Goal: Book appointment/travel/reservation

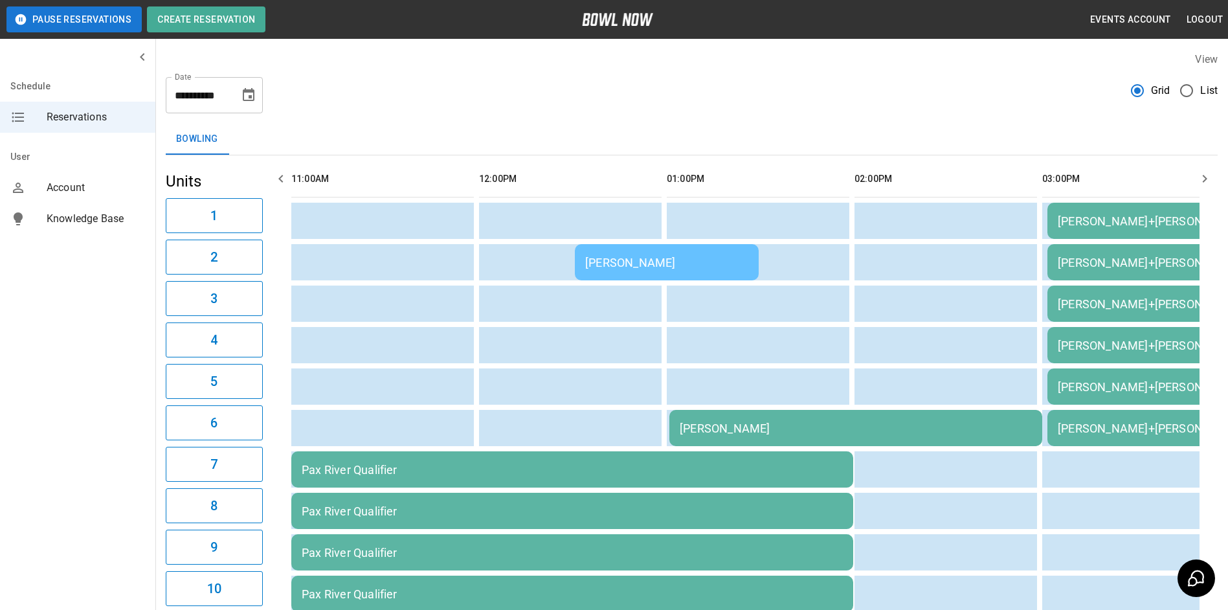
click at [736, 425] on div "[PERSON_NAME]" at bounding box center [856, 428] width 352 height 14
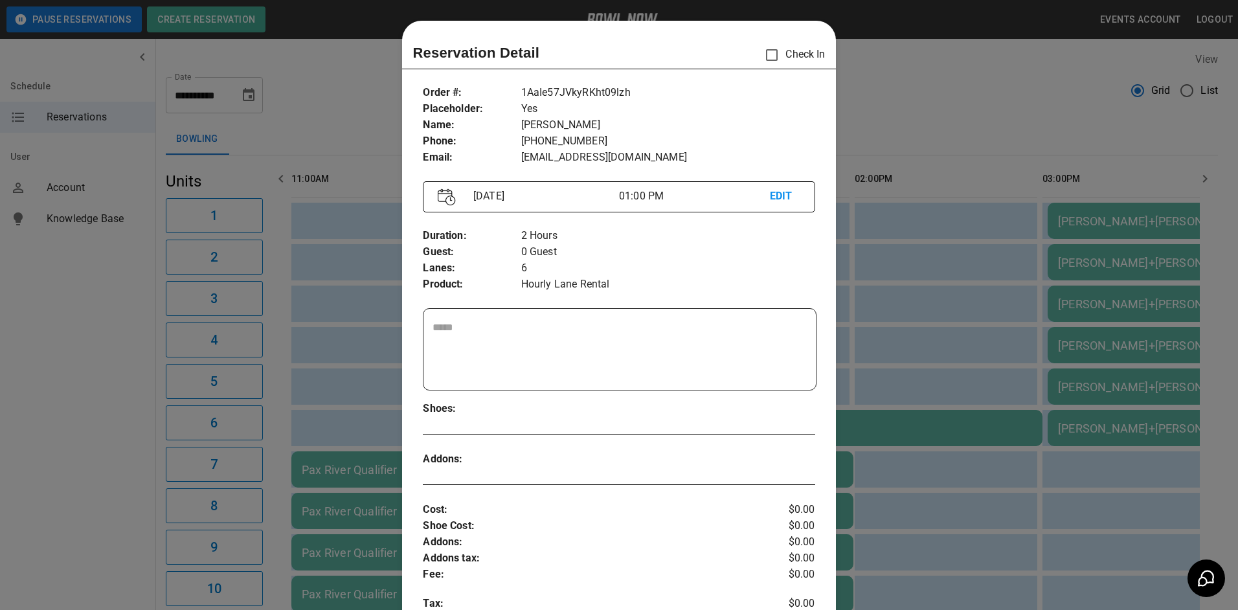
scroll to position [21, 0]
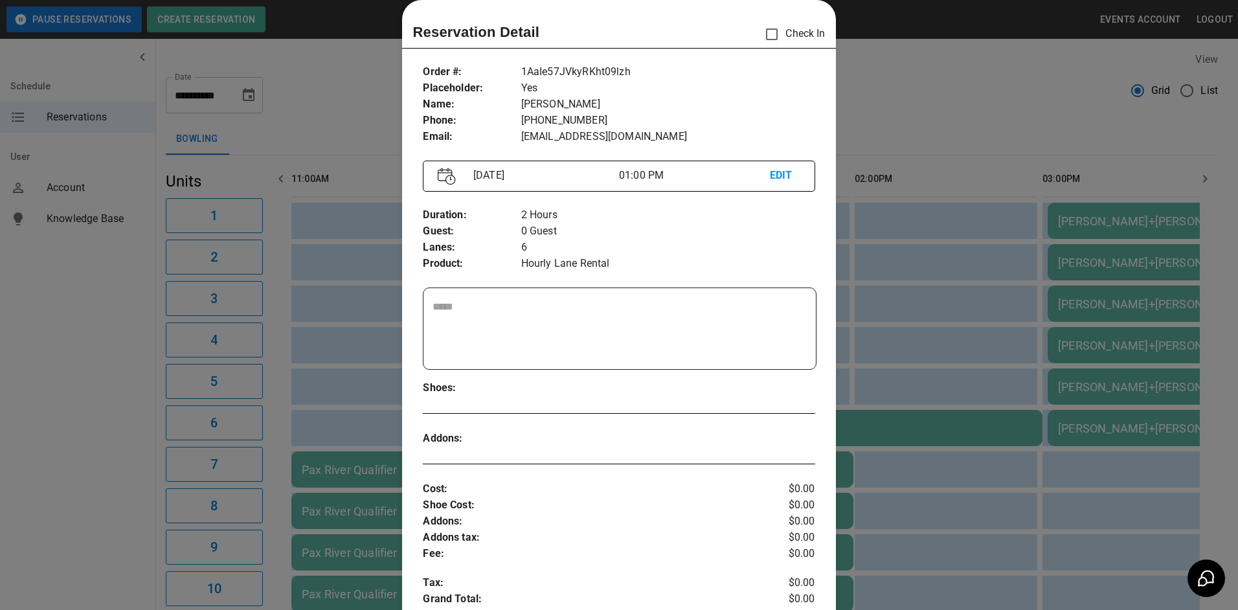
click at [526, 327] on textarea at bounding box center [618, 329] width 373 height 60
type textarea "*"
click at [904, 350] on div at bounding box center [619, 305] width 1238 height 610
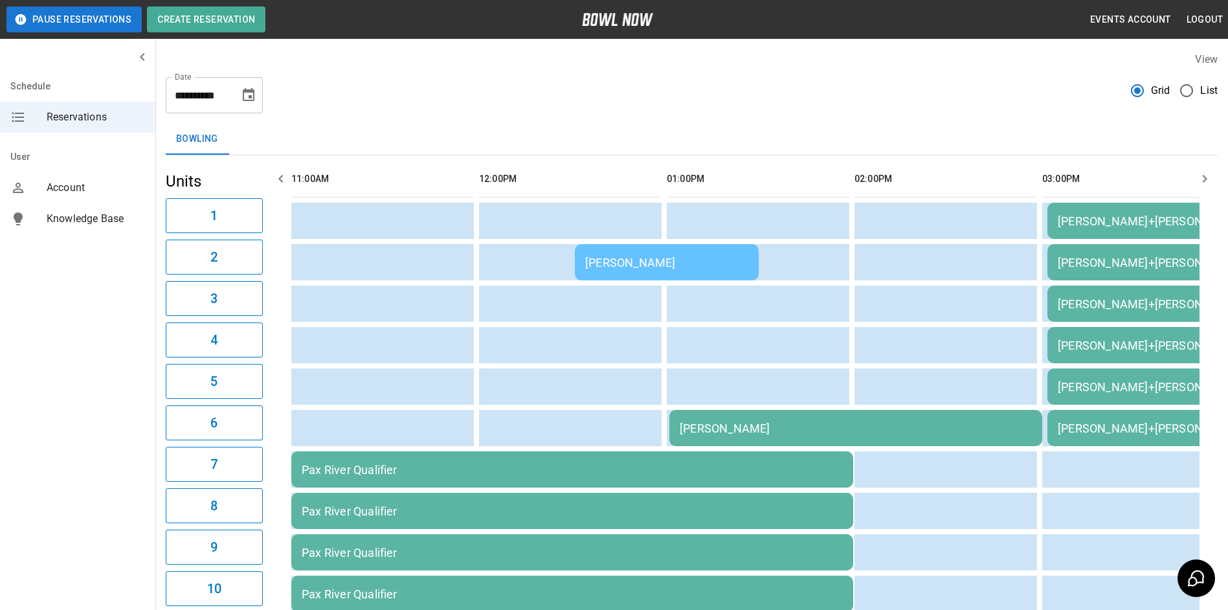
click at [752, 434] on div "[PERSON_NAME]" at bounding box center [856, 428] width 352 height 14
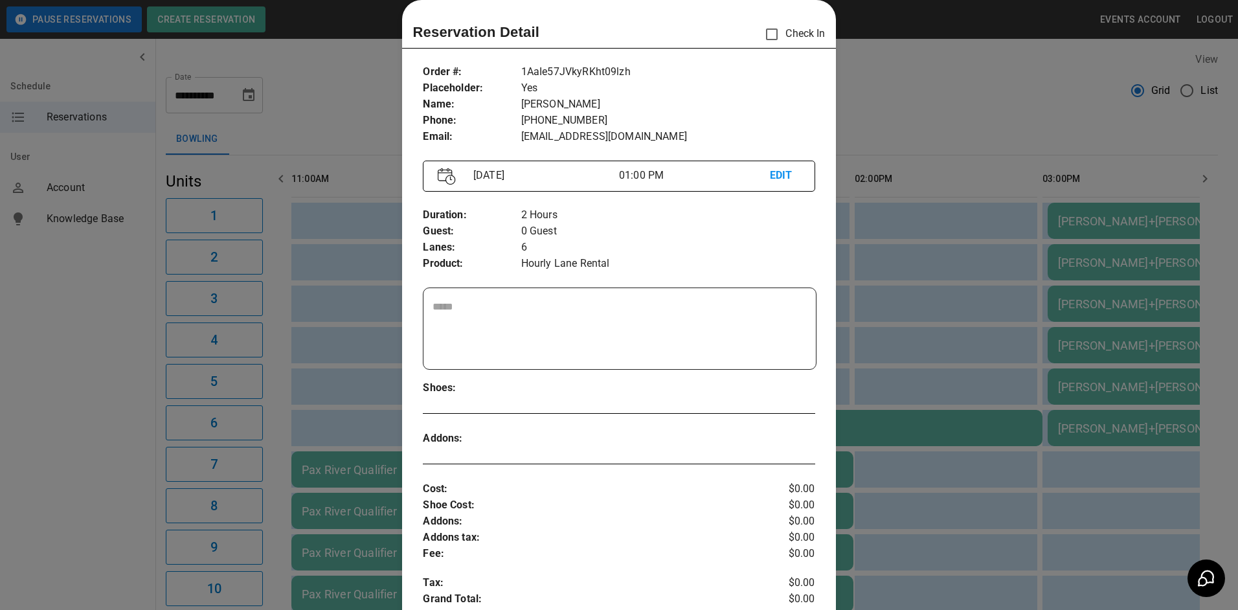
drag, startPoint x: 867, startPoint y: 309, endPoint x: 584, endPoint y: 241, distance: 291.5
click at [871, 309] on div at bounding box center [619, 305] width 1238 height 610
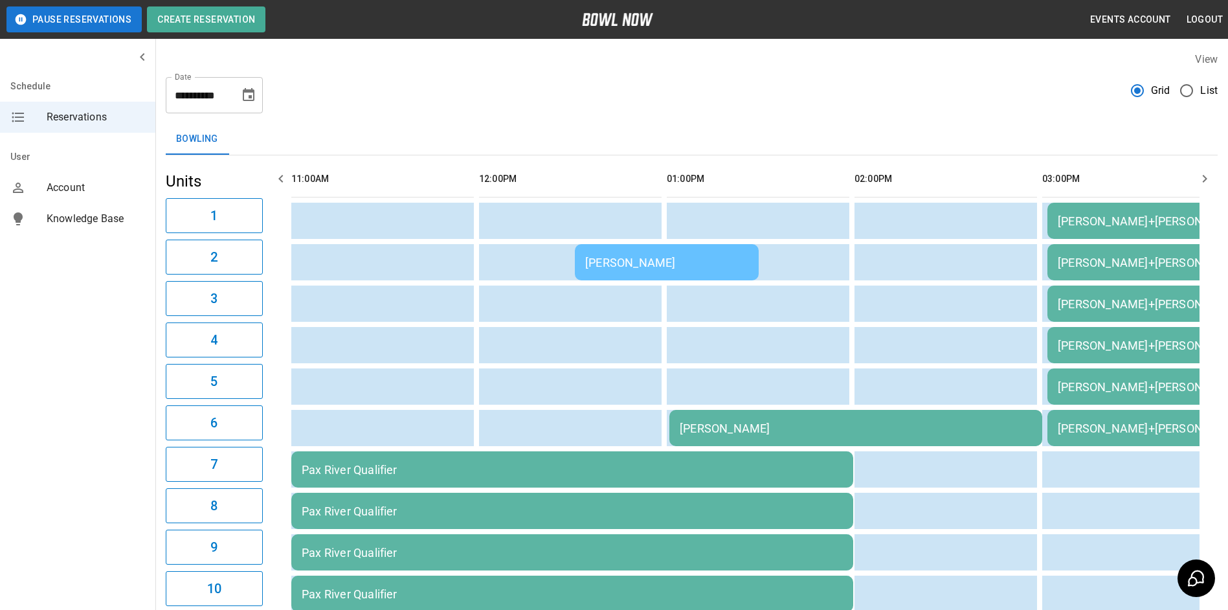
click at [241, 93] on button "Choose date, selected date is Aug 30, 2025" at bounding box center [249, 95] width 26 height 26
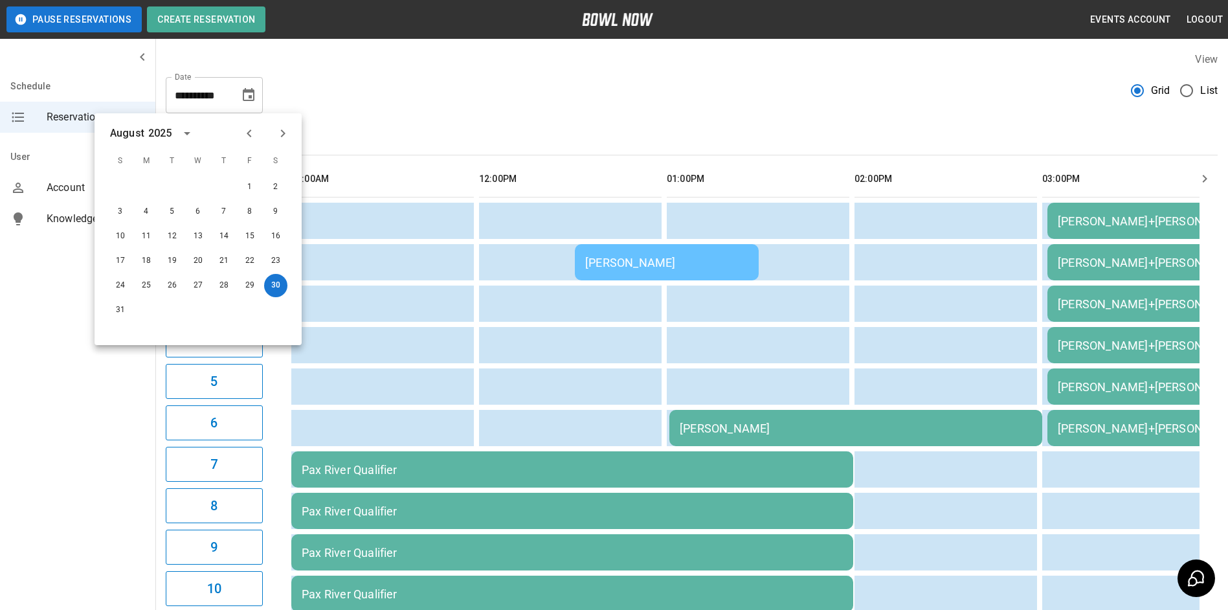
click at [284, 137] on icon "Next month" at bounding box center [283, 134] width 16 height 16
drag, startPoint x: 118, startPoint y: 211, endPoint x: 263, endPoint y: 252, distance: 150.8
click at [120, 211] on button "7" at bounding box center [120, 211] width 23 height 23
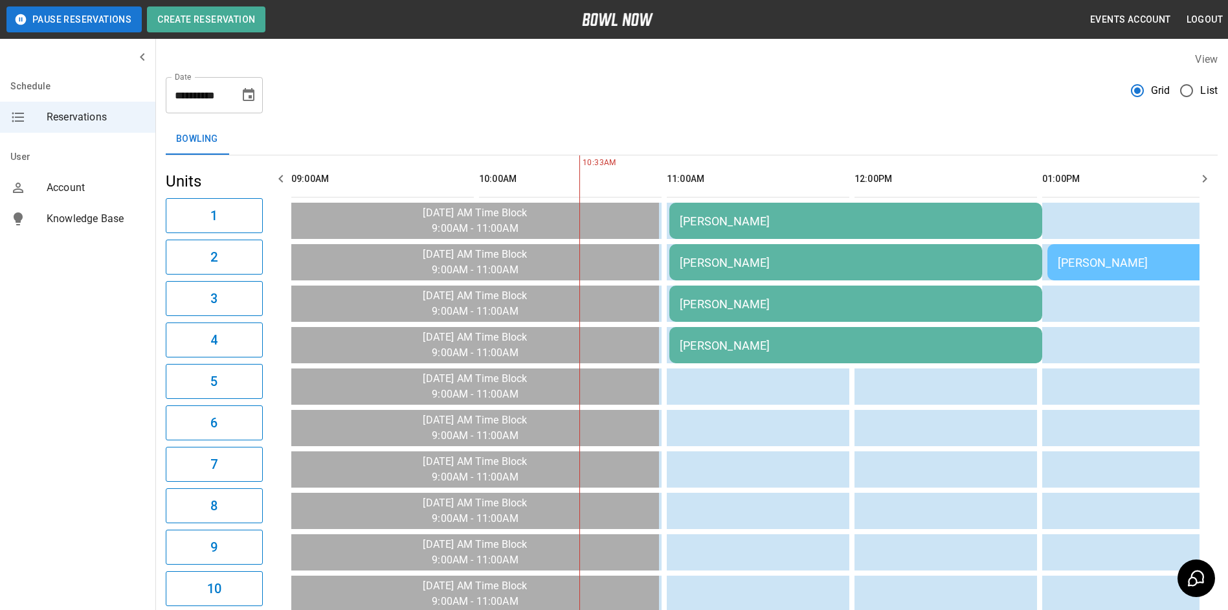
scroll to position [0, 188]
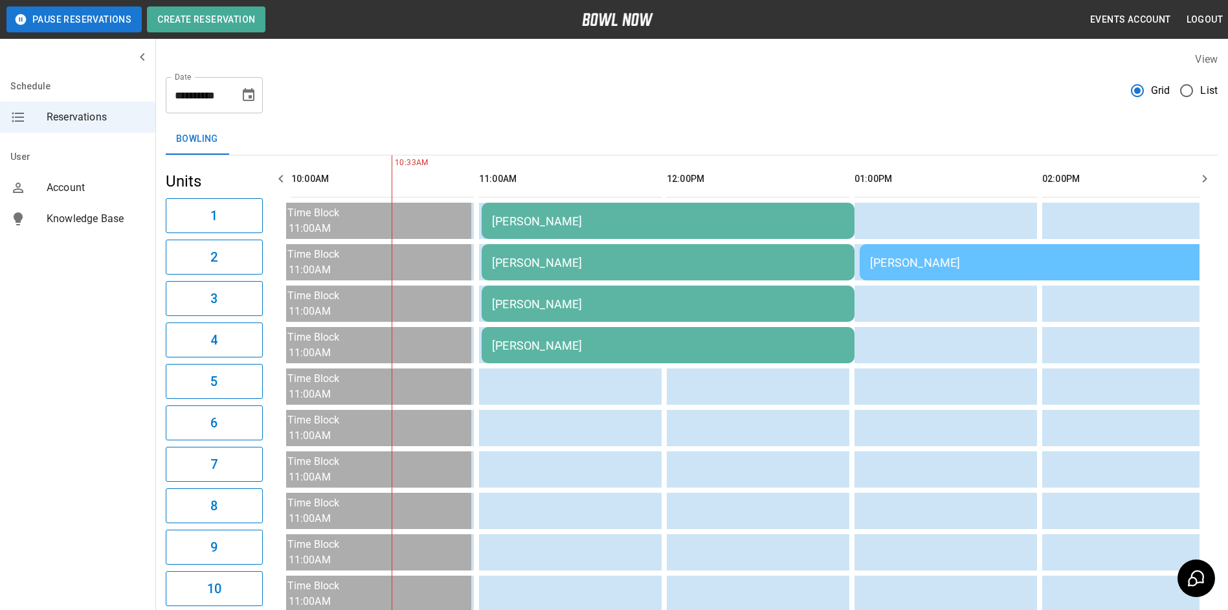
click at [249, 100] on icon "Choose date, selected date is Sep 7, 2025" at bounding box center [249, 94] width 12 height 13
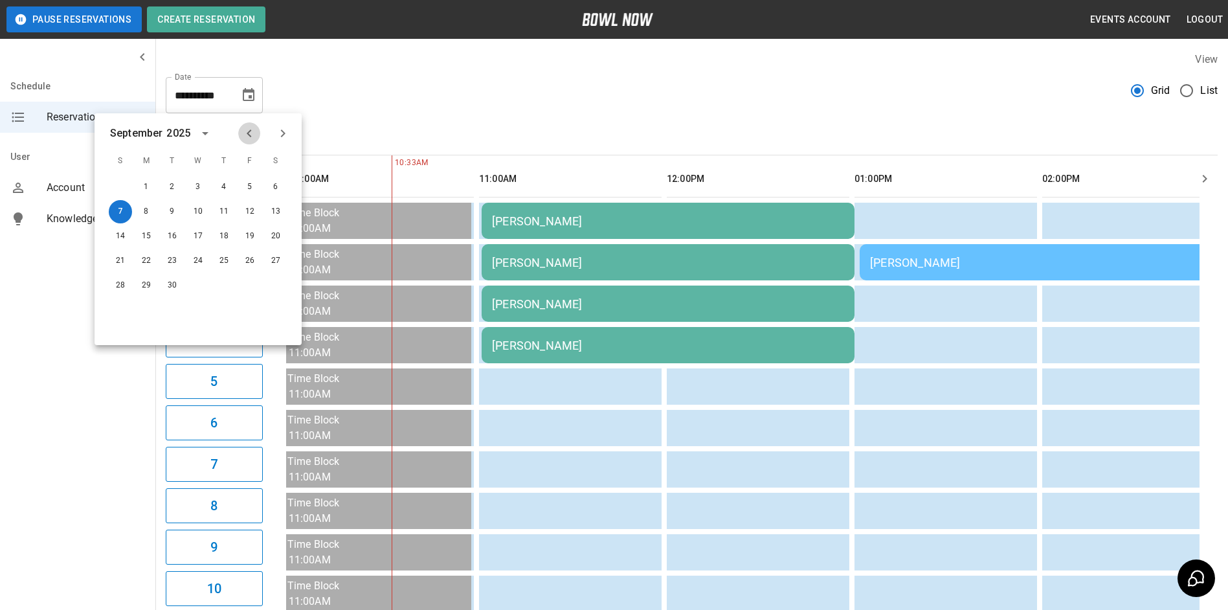
click at [250, 137] on icon "Previous month" at bounding box center [249, 134] width 16 height 16
click at [269, 290] on button "30" at bounding box center [275, 285] width 23 height 23
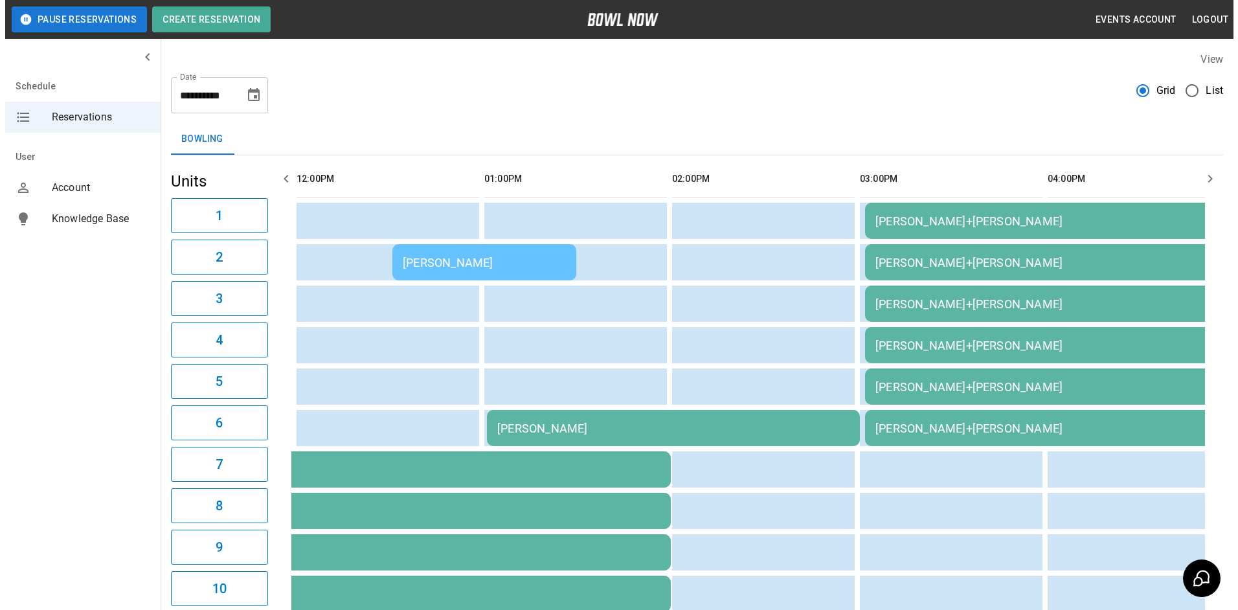
scroll to position [0, 0]
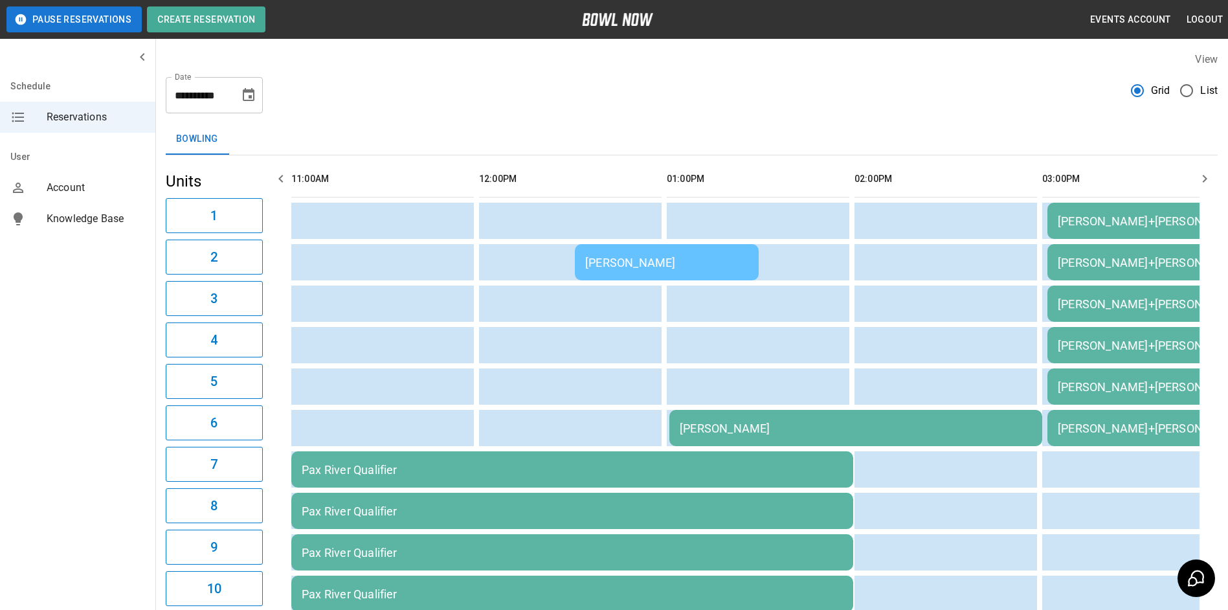
click at [755, 425] on div "[PERSON_NAME]" at bounding box center [856, 428] width 352 height 14
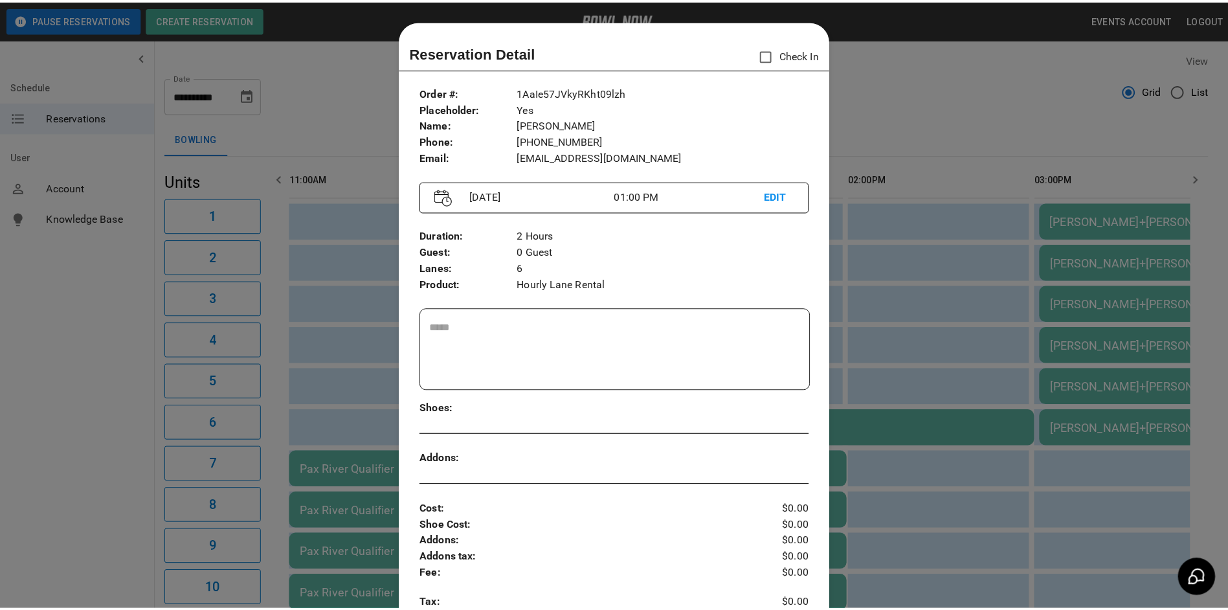
scroll to position [21, 0]
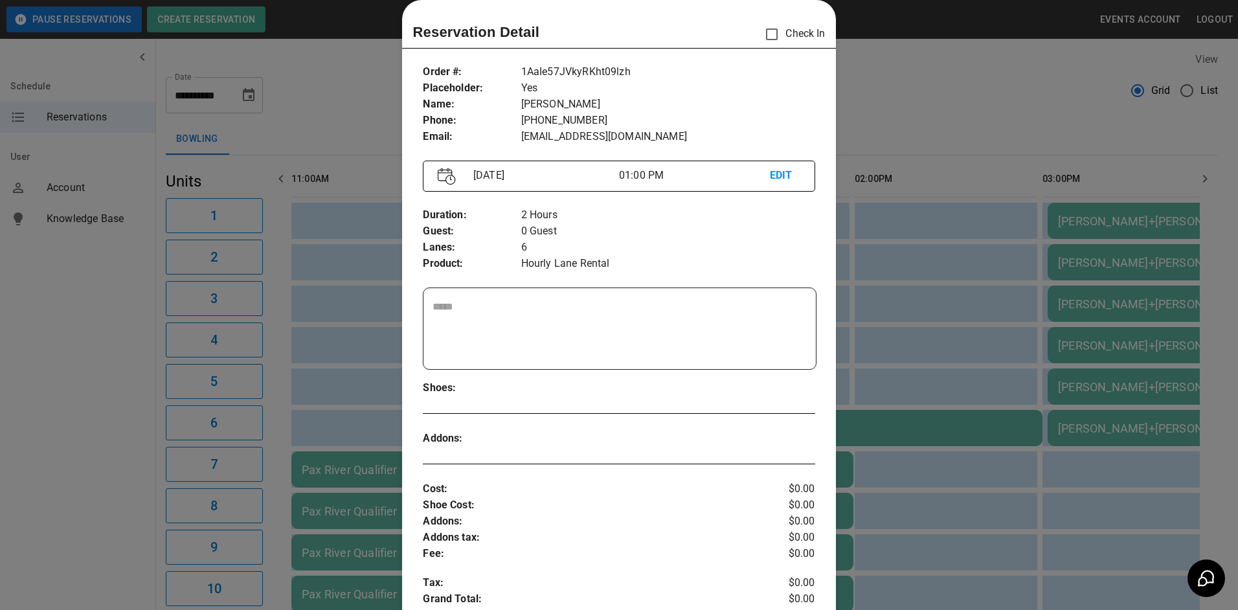
click at [502, 173] on p "[DATE]" at bounding box center [543, 176] width 151 height 16
click at [770, 179] on p "EDIT" at bounding box center [785, 176] width 30 height 16
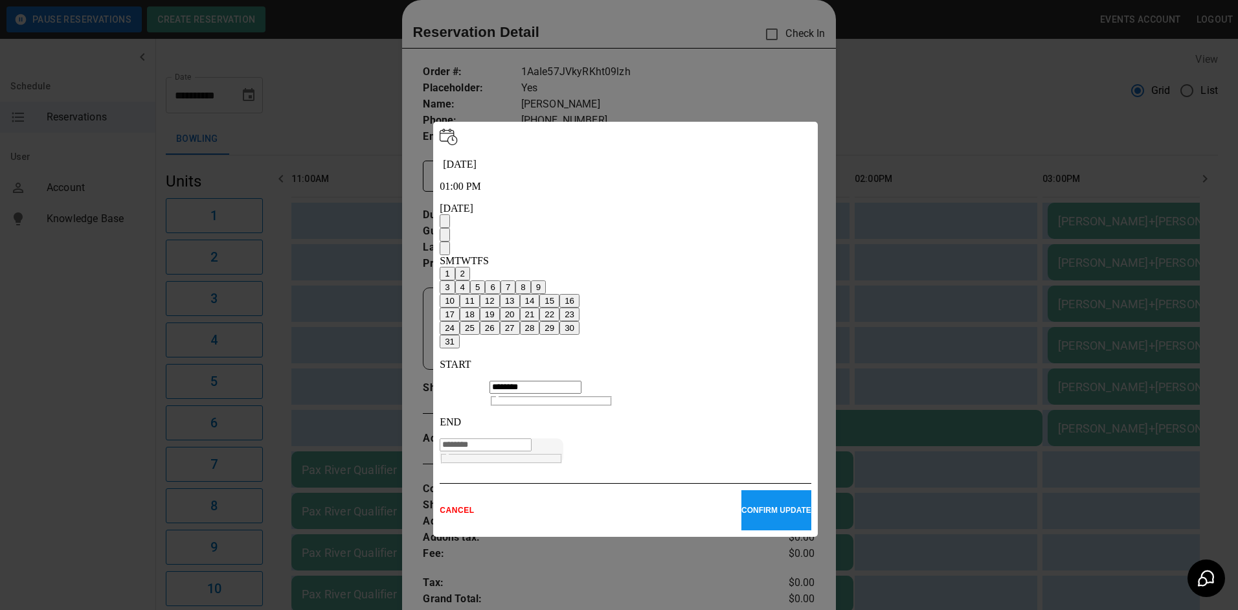
click at [445, 251] on icon "Next month" at bounding box center [445, 251] width 0 height 0
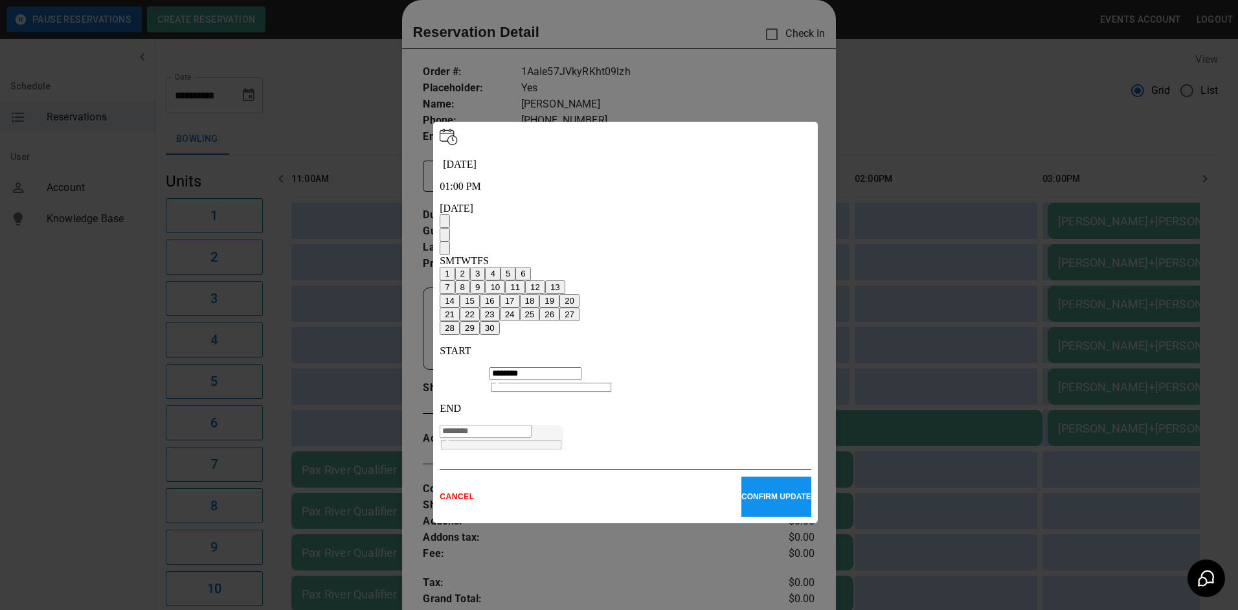
click at [454, 280] on button "7" at bounding box center [447, 287] width 15 height 14
click at [759, 476] on button "CONFIRM UPDATE" at bounding box center [776, 496] width 70 height 40
click at [755, 492] on p "CONFIRM UPDATE" at bounding box center [776, 496] width 70 height 9
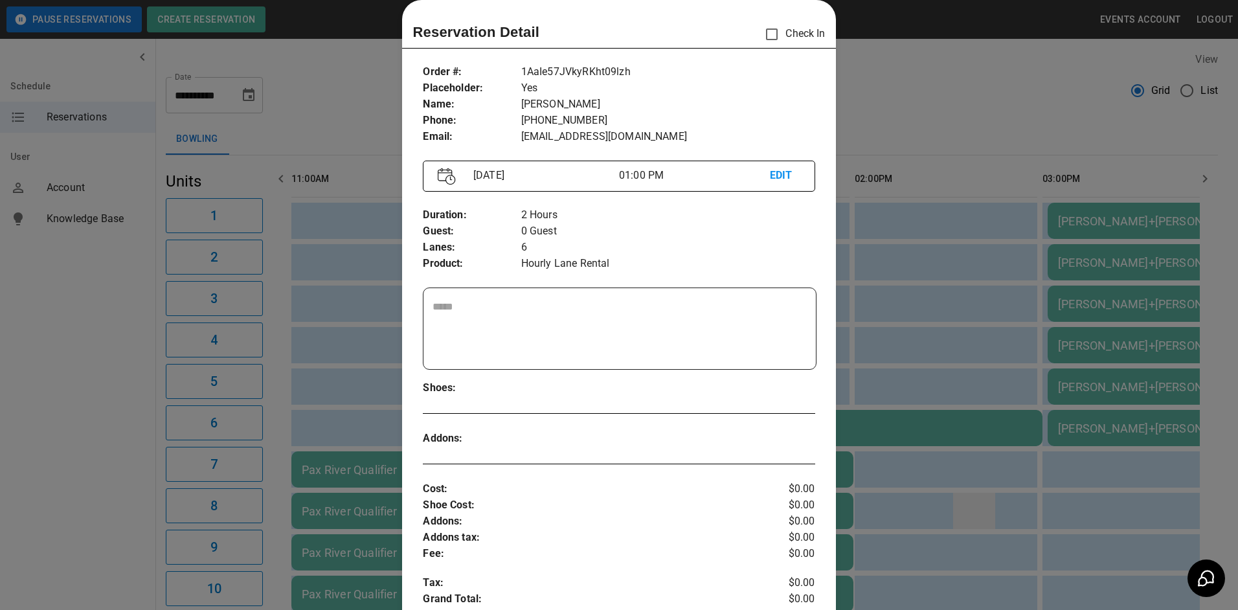
click at [986, 519] on div at bounding box center [619, 305] width 1238 height 610
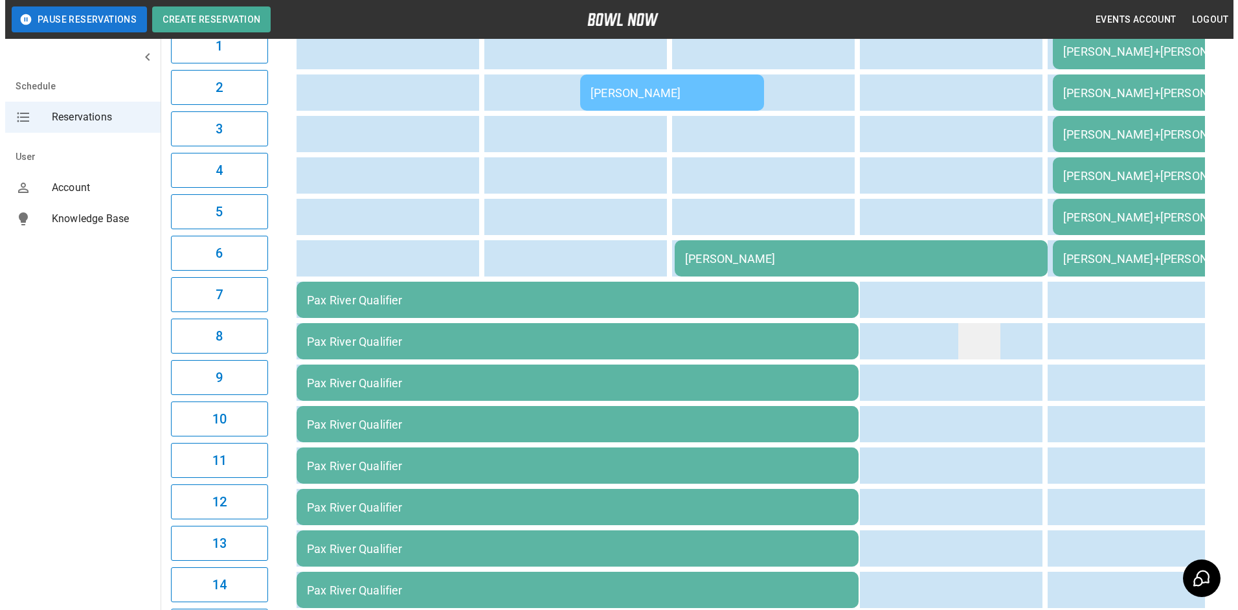
scroll to position [0, 0]
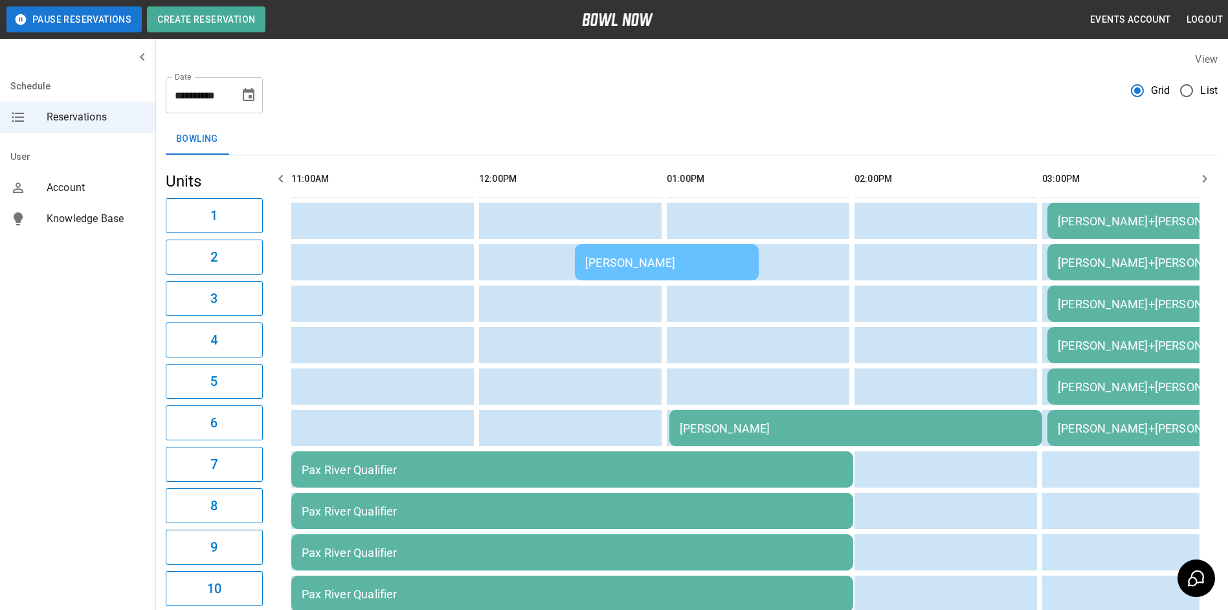
click at [802, 430] on div "[PERSON_NAME]" at bounding box center [856, 428] width 352 height 14
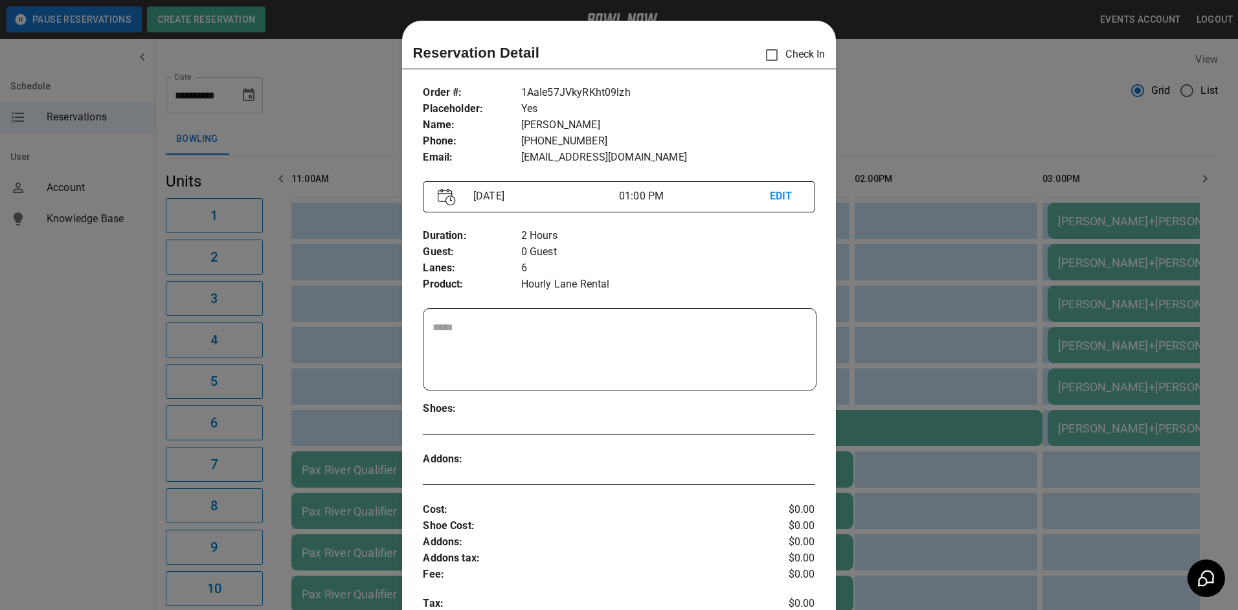
scroll to position [21, 0]
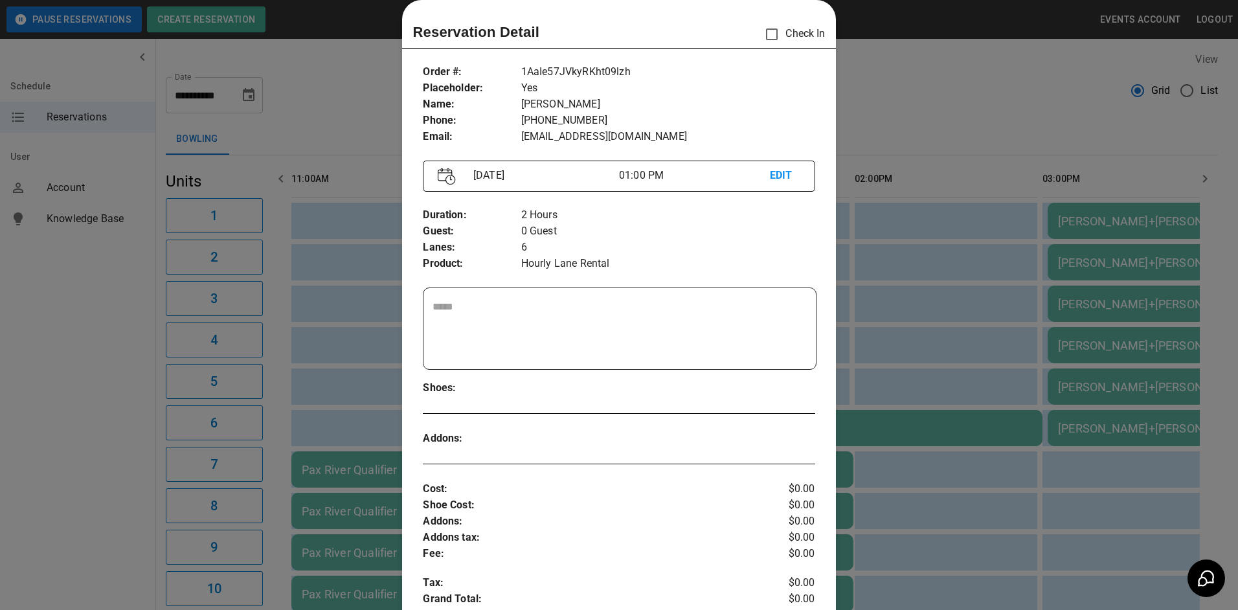
click at [770, 178] on p "EDIT" at bounding box center [785, 176] width 30 height 16
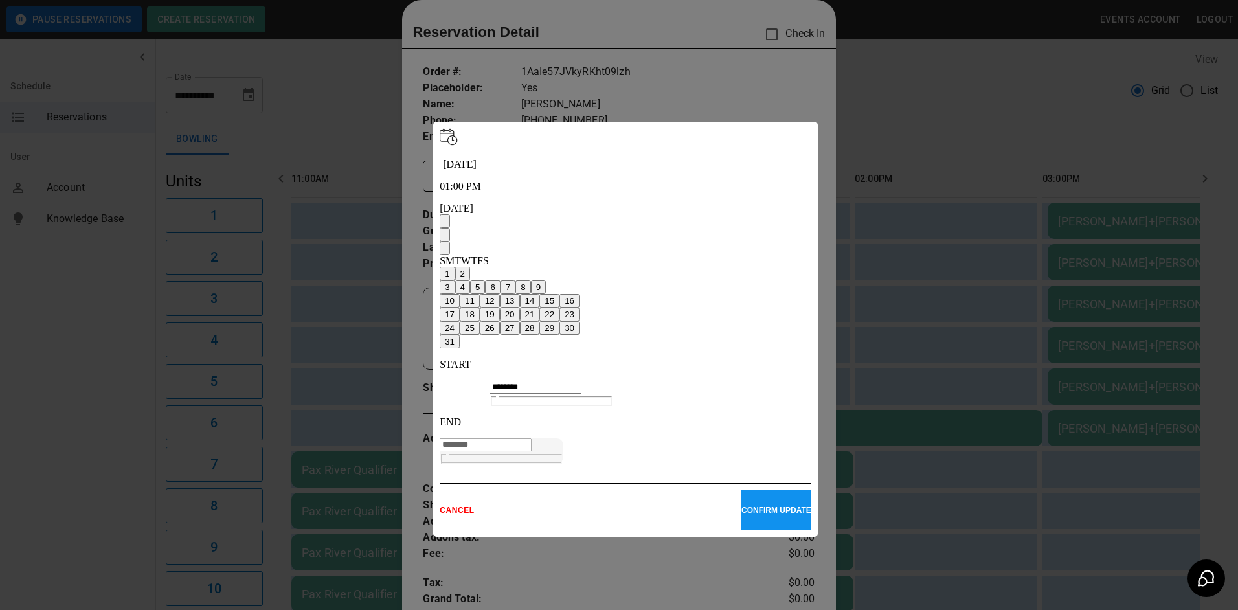
click at [445, 251] on icon "Next month" at bounding box center [445, 251] width 0 height 0
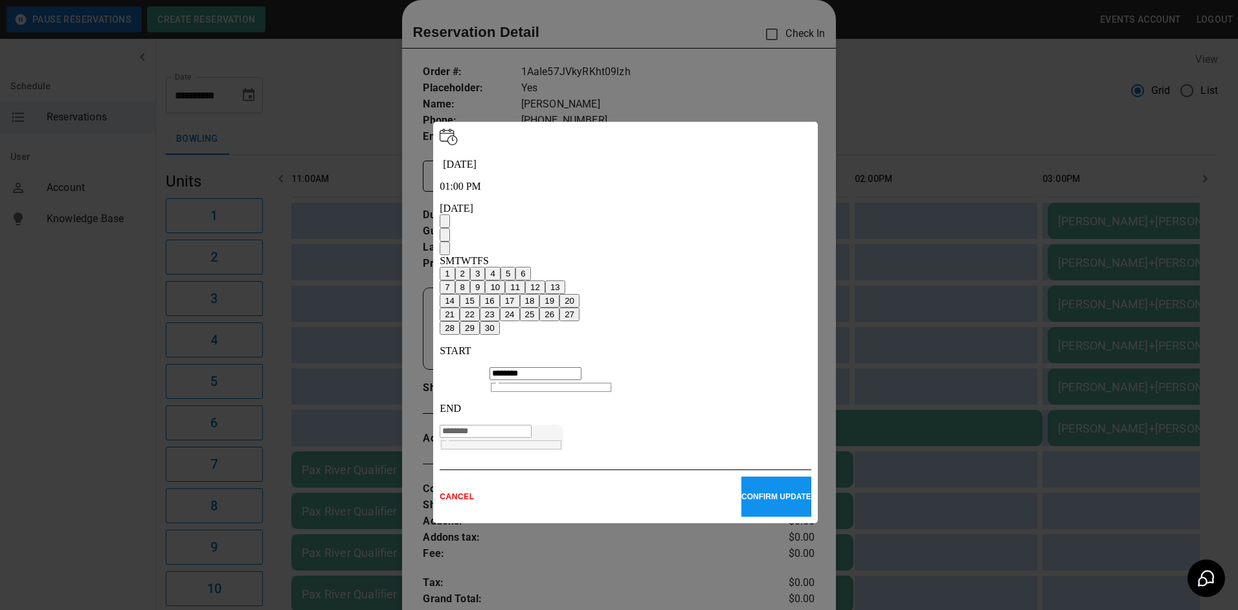
drag, startPoint x: 540, startPoint y: 246, endPoint x: 551, endPoint y: 252, distance: 12.2
click at [454, 280] on button "7" at bounding box center [447, 287] width 15 height 14
click at [741, 492] on p "CONFIRM UPDATE" at bounding box center [776, 496] width 70 height 9
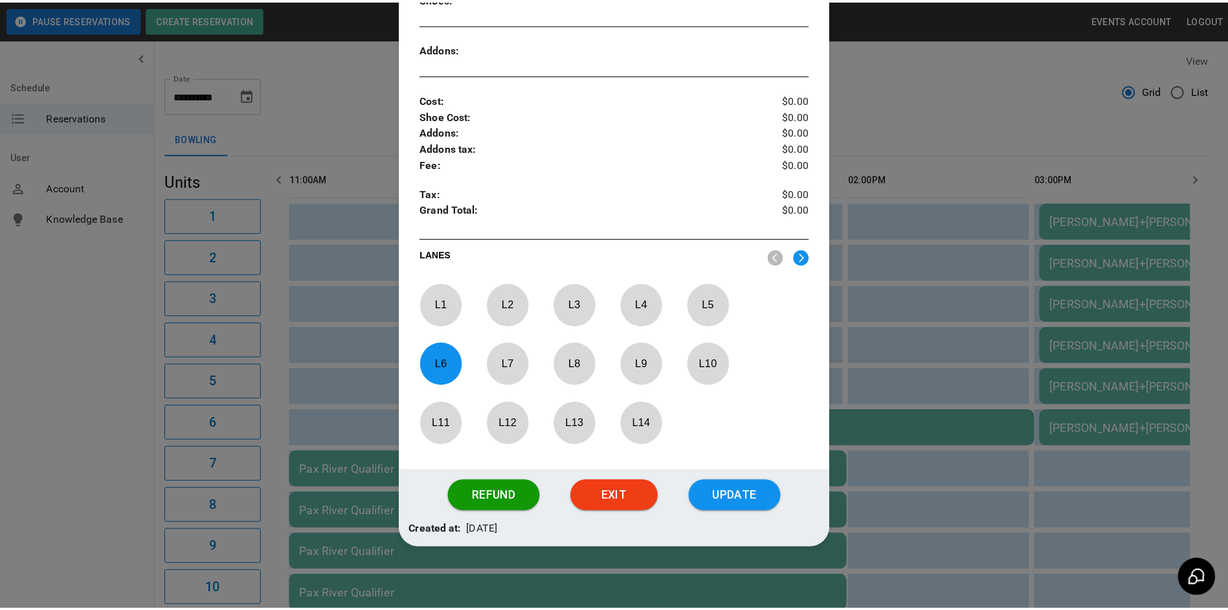
scroll to position [413, 0]
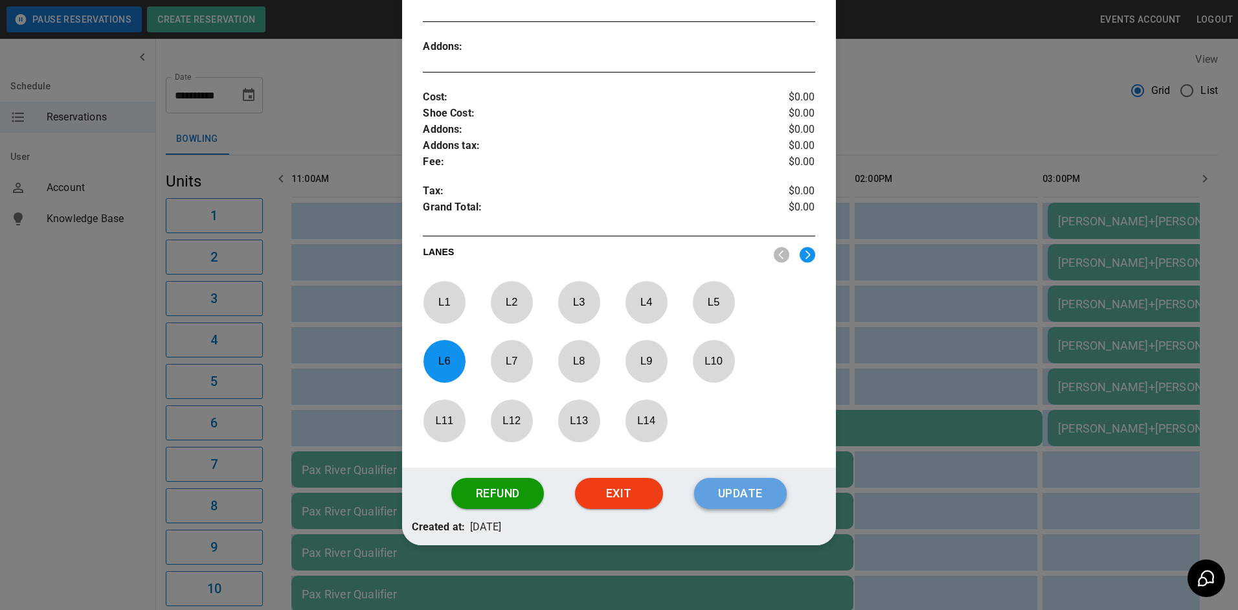
click at [742, 496] on button "Update" at bounding box center [740, 493] width 93 height 31
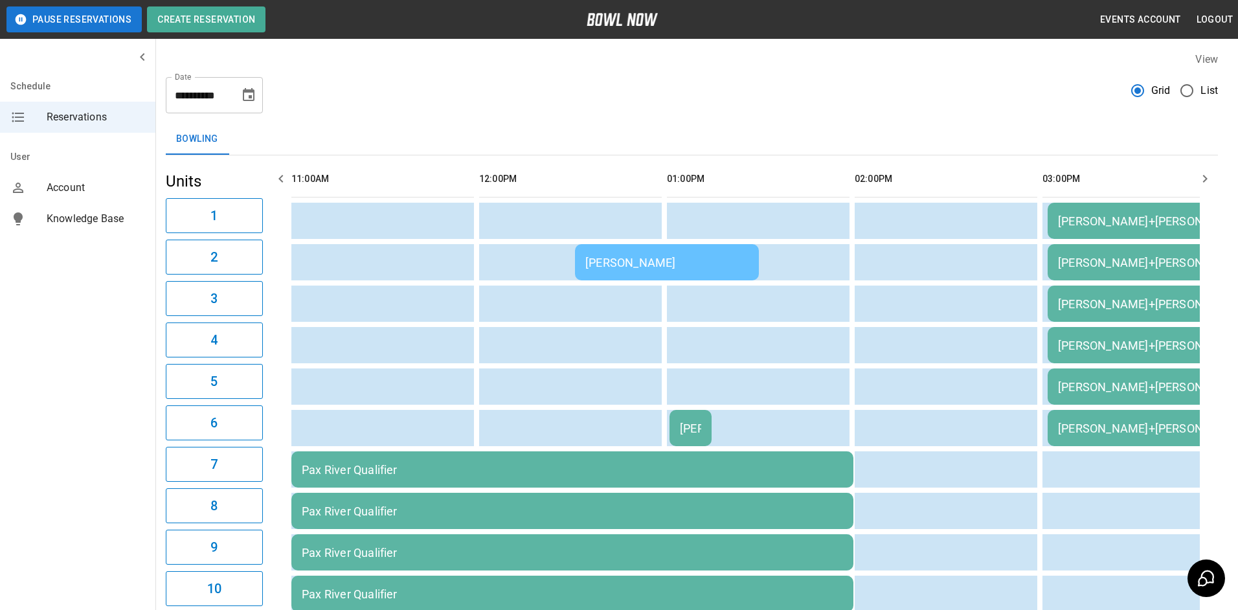
drag, startPoint x: 695, startPoint y: 340, endPoint x: 696, endPoint y: 350, distance: 9.2
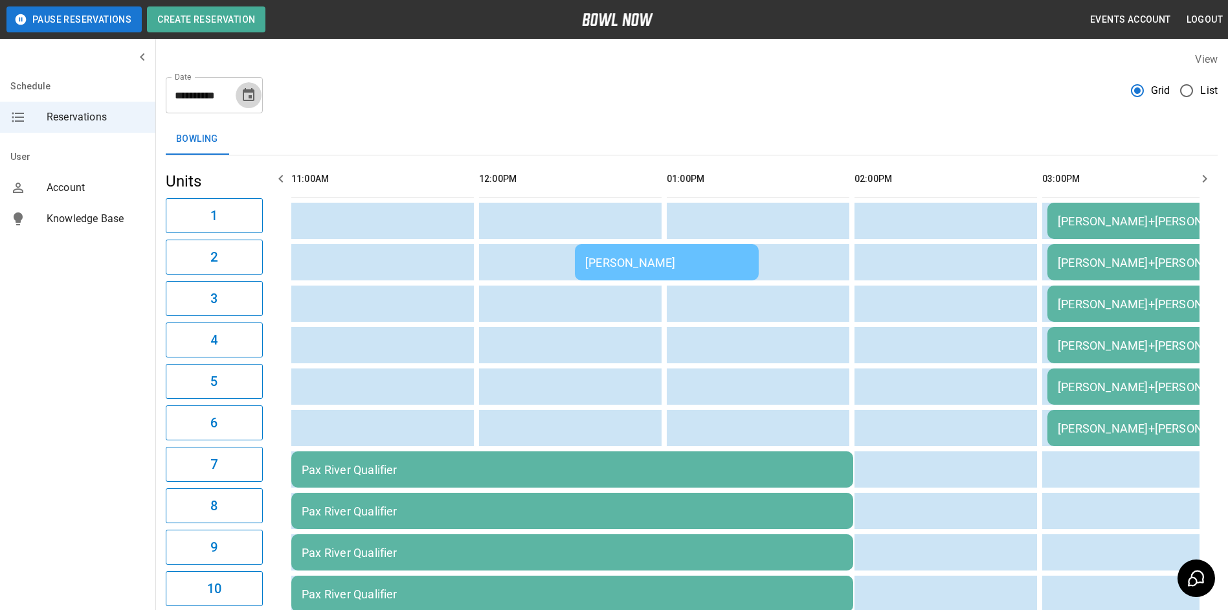
drag, startPoint x: 249, startPoint y: 91, endPoint x: 277, endPoint y: 107, distance: 32.8
click at [256, 91] on button "Choose date, selected date is Aug 30, 2025" at bounding box center [249, 95] width 26 height 26
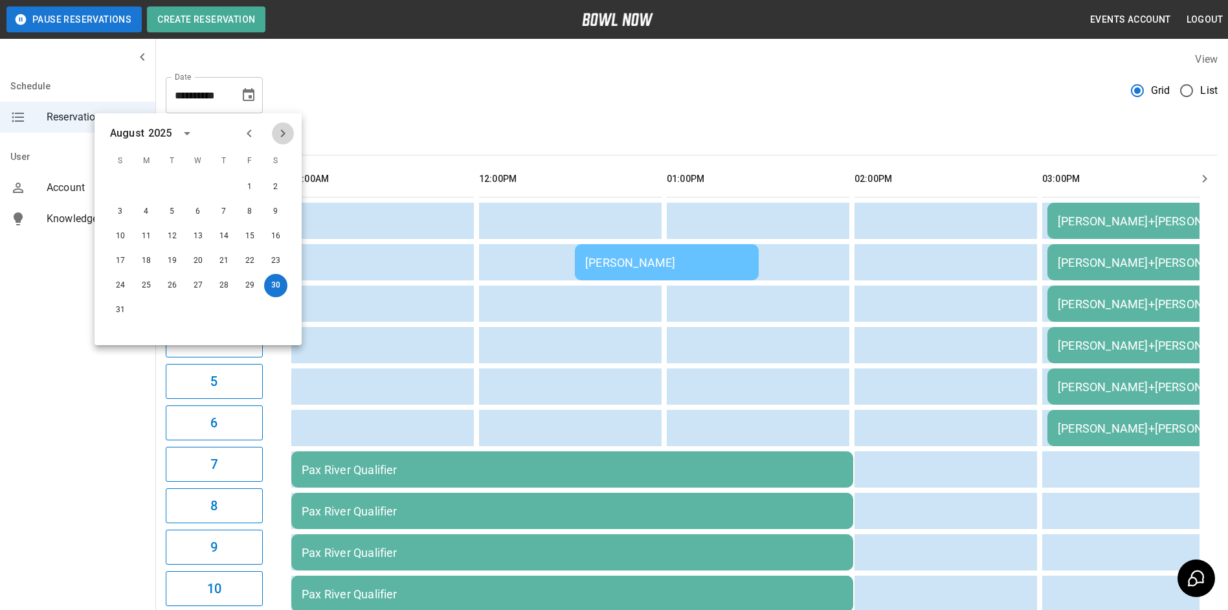
click at [283, 131] on icon "Next month" at bounding box center [283, 134] width 16 height 16
click at [120, 212] on button "7" at bounding box center [120, 211] width 23 height 23
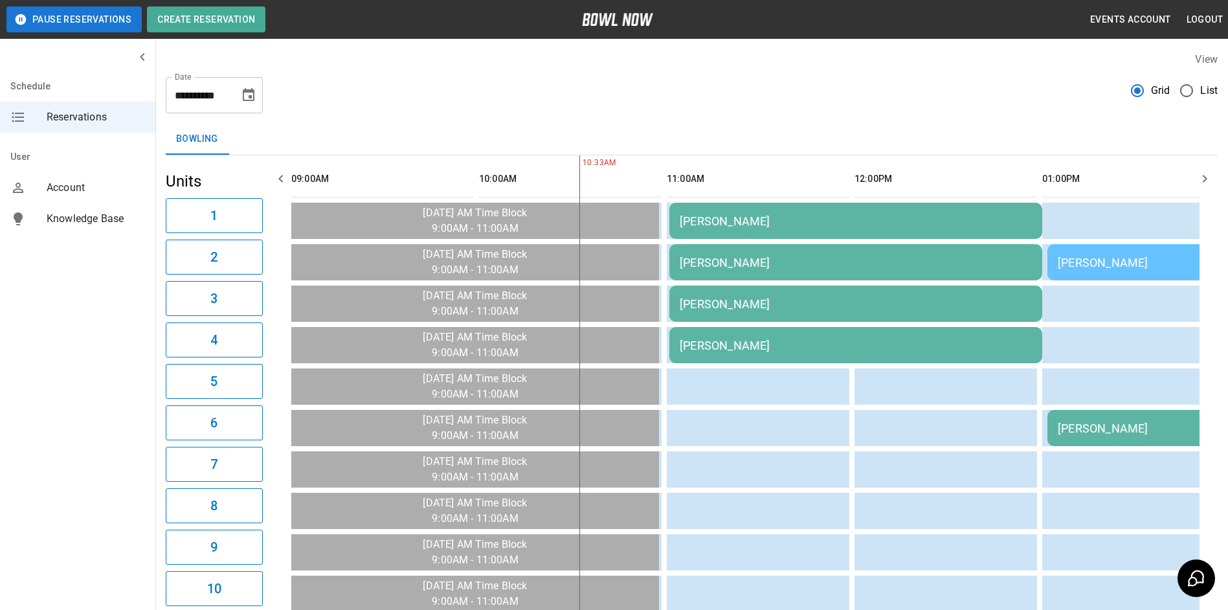
type input "**********"
